Goal: Communication & Community: Answer question/provide support

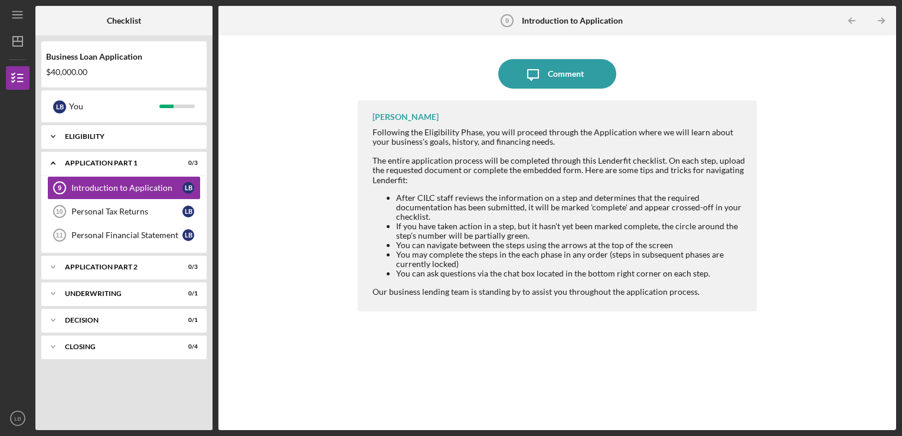
click at [158, 133] on div "Eligibility" at bounding box center [128, 136] width 127 height 7
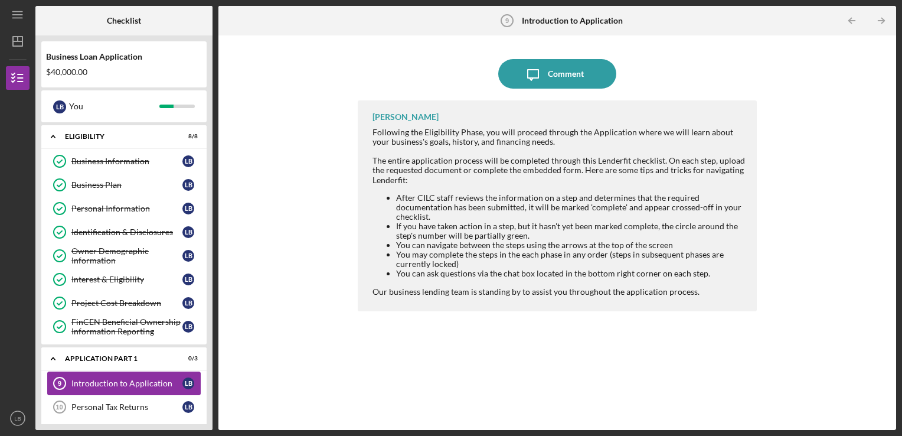
click at [111, 378] on div "Introduction to Application" at bounding box center [126, 382] width 111 height 9
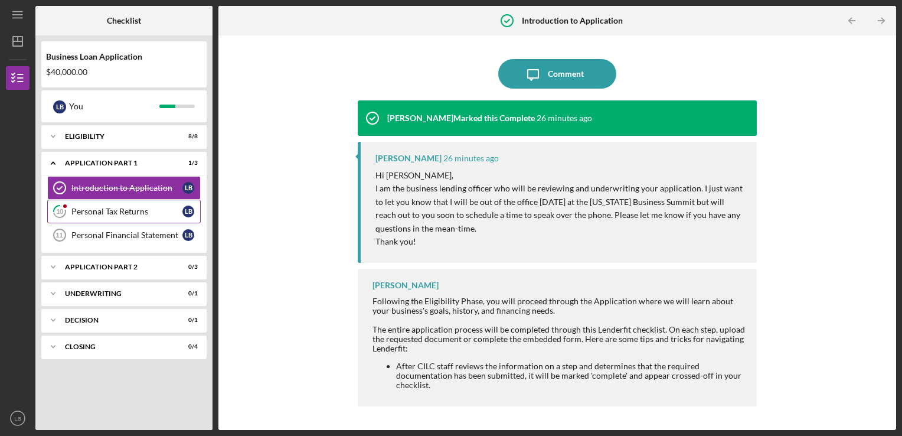
click at [106, 211] on div "Personal Tax Returns" at bounding box center [126, 211] width 111 height 9
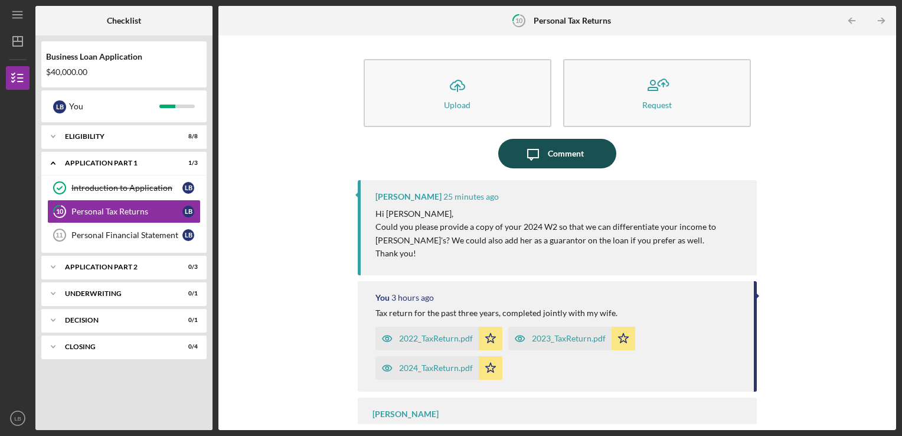
click at [564, 152] on div "Comment" at bounding box center [566, 154] width 36 height 30
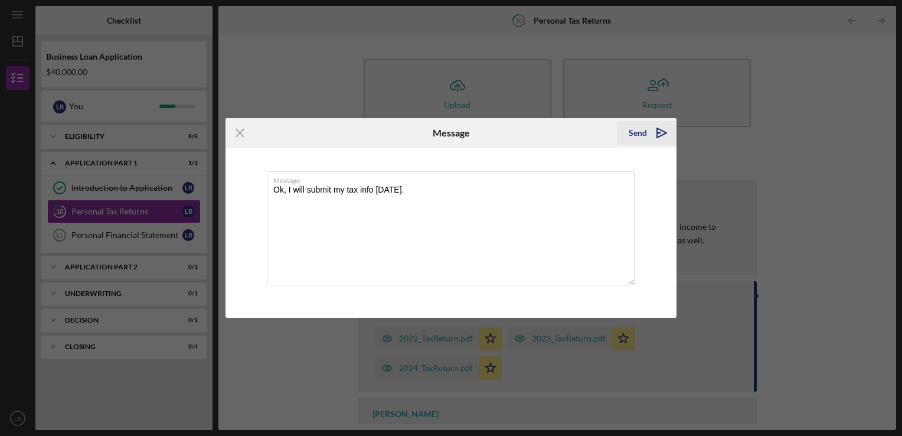
type textarea "Ok, I will submit my tax info tomorrow."
click at [638, 136] on div "Send" at bounding box center [638, 133] width 18 height 24
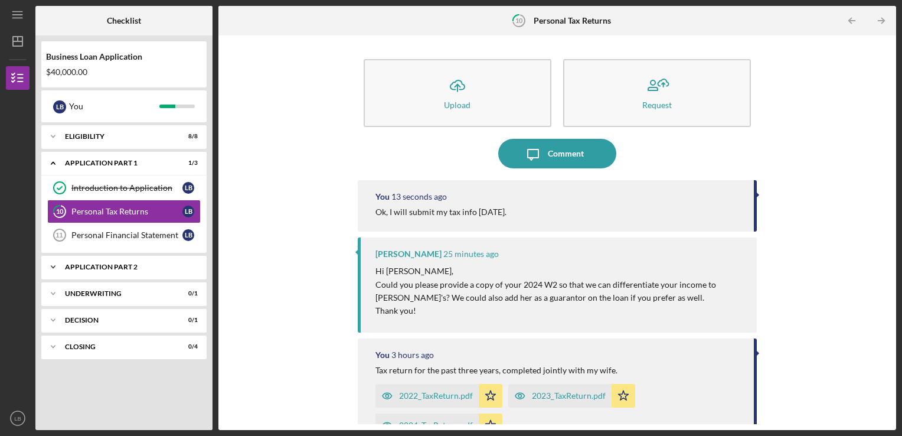
click at [99, 271] on div "Icon/Expander Application Part 2 0 / 3" at bounding box center [123, 267] width 165 height 24
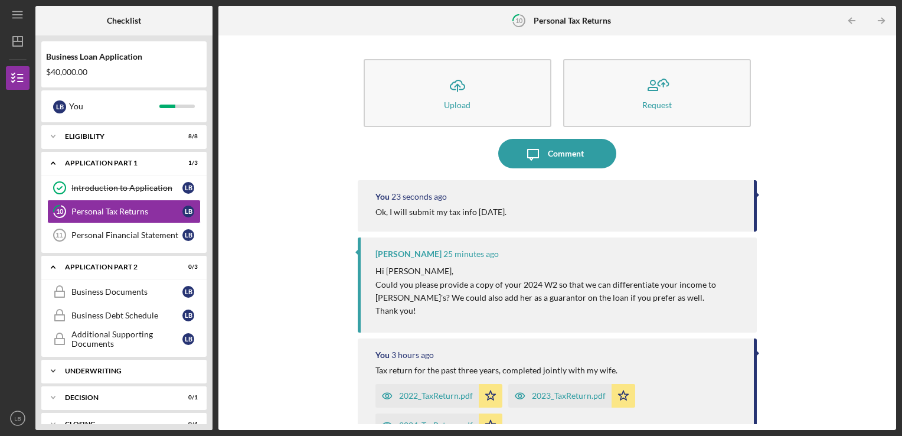
click at [51, 370] on icon "Icon/Expander" at bounding box center [53, 371] width 24 height 24
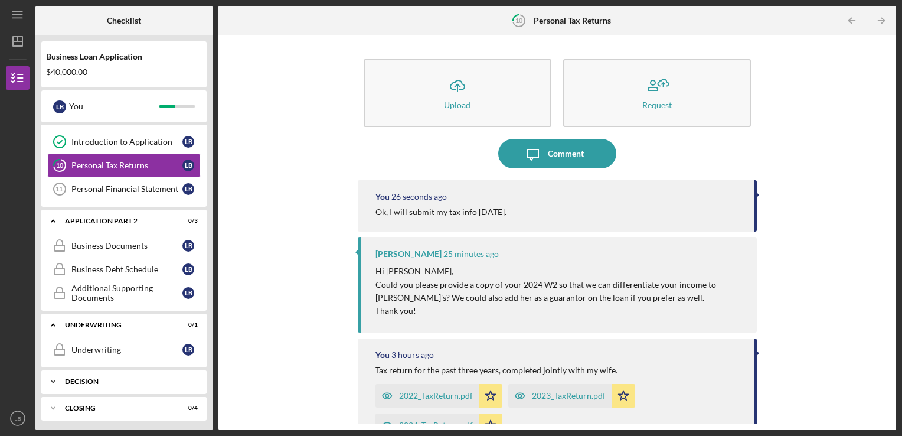
click at [54, 380] on polyline at bounding box center [53, 381] width 4 height 2
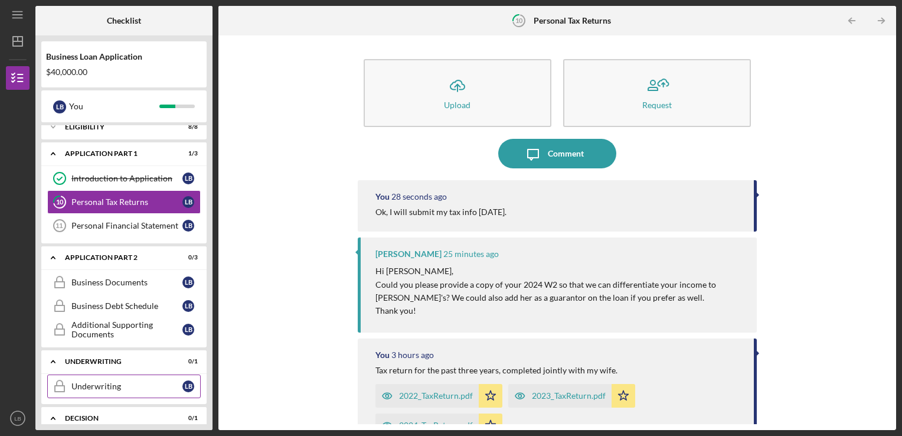
scroll to position [0, 0]
